Goal: Task Accomplishment & Management: Use online tool/utility

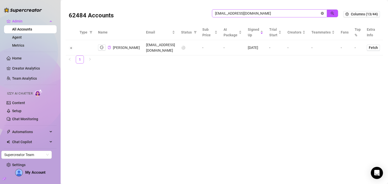
click at [323, 13] on icon "close-circle" at bounding box center [322, 13] width 3 height 3
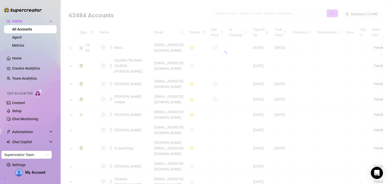
click at [267, 12] on div at bounding box center [224, 54] width 317 height 101
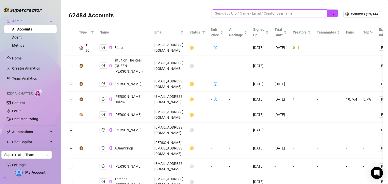
click at [267, 12] on input "search" at bounding box center [267, 14] width 105 height 6
paste input "81azgirl@gmail.com"
click at [331, 13] on icon "search" at bounding box center [333, 14] width 4 height 4
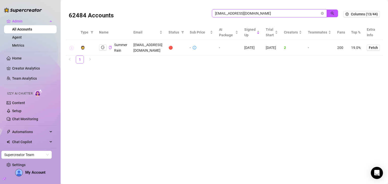
type input "81azgirl@gmail.com"
click at [72, 49] on button "Expand row" at bounding box center [72, 48] width 4 height 4
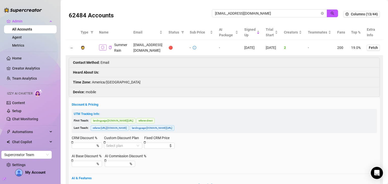
click at [102, 48] on icon "logout" at bounding box center [103, 47] width 4 height 3
click at [321, 13] on icon "close-circle" at bounding box center [322, 13] width 3 height 3
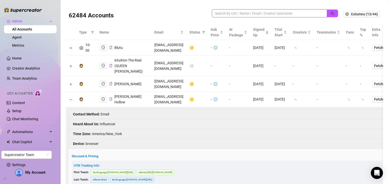
click at [223, 15] on input "search" at bounding box center [267, 14] width 105 height 6
paste input "amyfabooboo@gmail.com"
type input "amyfabooboo@gmail.com"
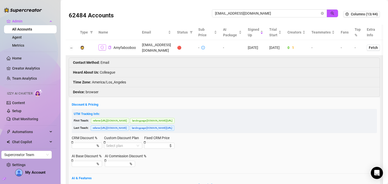
click at [101, 47] on icon "logout" at bounding box center [103, 47] width 4 height 3
click at [321, 13] on icon "close-circle" at bounding box center [322, 13] width 3 height 3
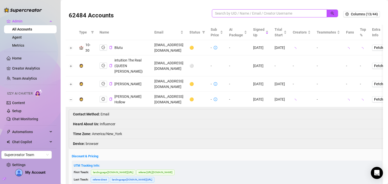
click at [252, 12] on input "search" at bounding box center [267, 14] width 105 height 6
paste input "littleluxuriesetsy@gmail.com"
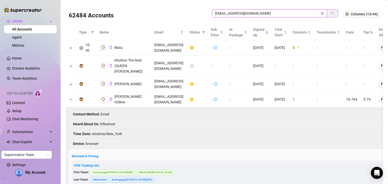
click at [333, 14] on button "button" at bounding box center [333, 13] width 12 height 8
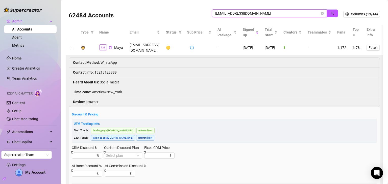
type input "littleluxuriesetsy@gmail.com"
click at [99, 46] on button "button" at bounding box center [103, 47] width 8 height 6
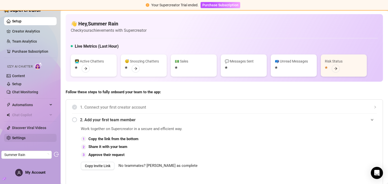
click at [26, 139] on link "Settings" at bounding box center [18, 138] width 13 height 4
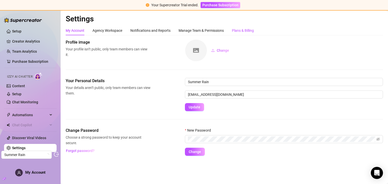
click at [241, 33] on div "Plans & Billing" at bounding box center [243, 31] width 22 height 6
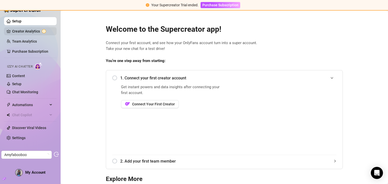
click at [26, 34] on link "Creator Analytics" at bounding box center [32, 31] width 40 height 8
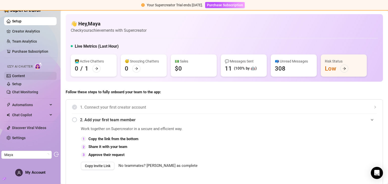
click at [19, 75] on link "Content" at bounding box center [18, 76] width 13 height 4
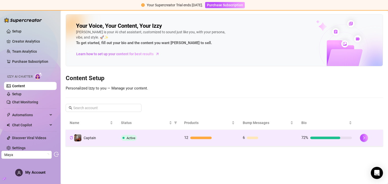
click at [223, 144] on td "12" at bounding box center [209, 138] width 59 height 16
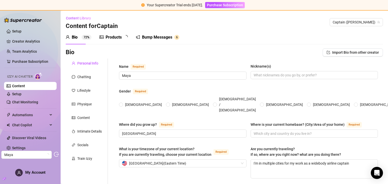
radio input "true"
click at [91, 75] on div "Chatting" at bounding box center [87, 77] width 42 height 10
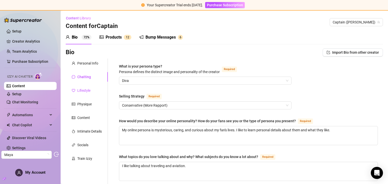
click at [83, 90] on div "Lifestyle" at bounding box center [83, 91] width 13 height 6
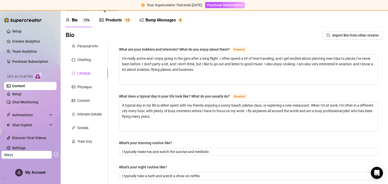
scroll to position [8, 0]
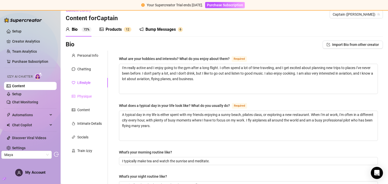
click at [80, 99] on div "Physique" at bounding box center [87, 97] width 42 height 10
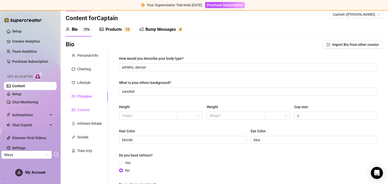
click at [87, 110] on div "Content" at bounding box center [83, 110] width 13 height 6
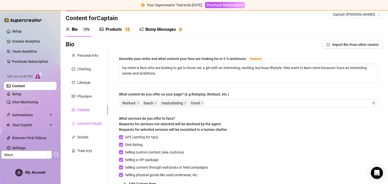
click at [85, 125] on div "Intimate Details" at bounding box center [89, 124] width 25 height 6
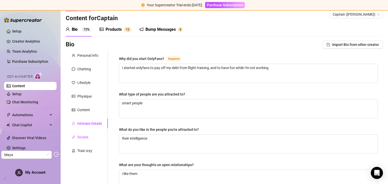
click at [85, 135] on div "Socials" at bounding box center [82, 138] width 11 height 6
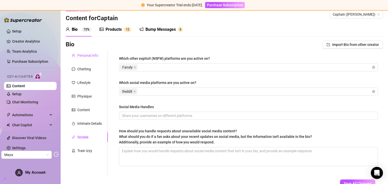
click at [83, 57] on div "Personal Info" at bounding box center [87, 56] width 21 height 6
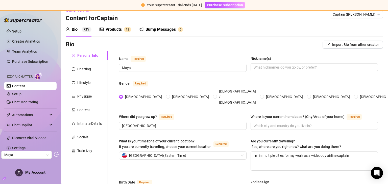
click at [122, 30] on div "Products" at bounding box center [114, 30] width 16 height 6
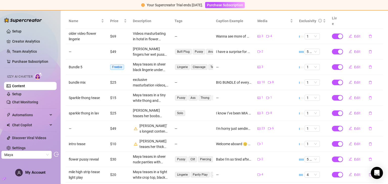
scroll to position [100, 0]
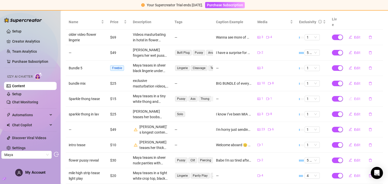
click at [351, 95] on button "Edit" at bounding box center [355, 99] width 20 height 8
type textarea "Type your message here..."
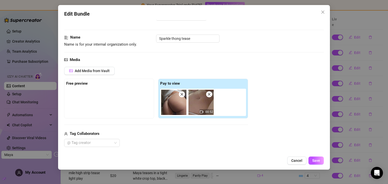
scroll to position [0, 0]
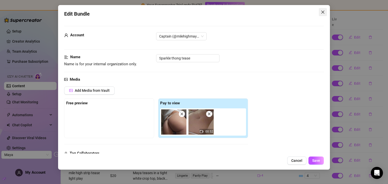
click at [321, 12] on icon "close" at bounding box center [323, 12] width 4 height 4
